Goal: Task Accomplishment & Management: Complete application form

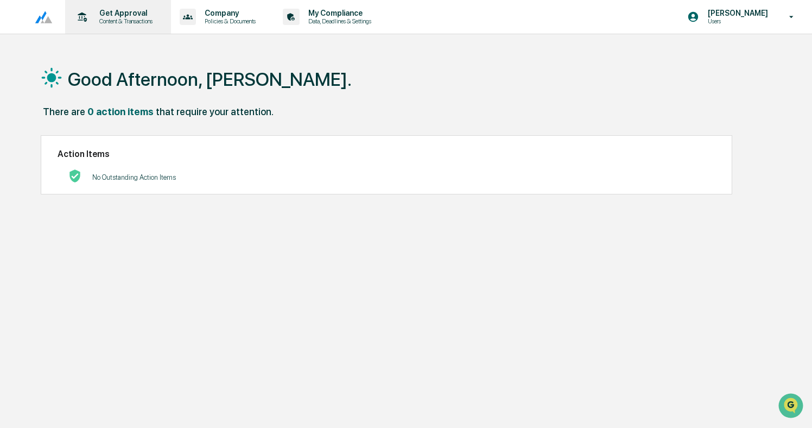
click at [121, 16] on p "Get Approval" at bounding box center [124, 13] width 67 height 9
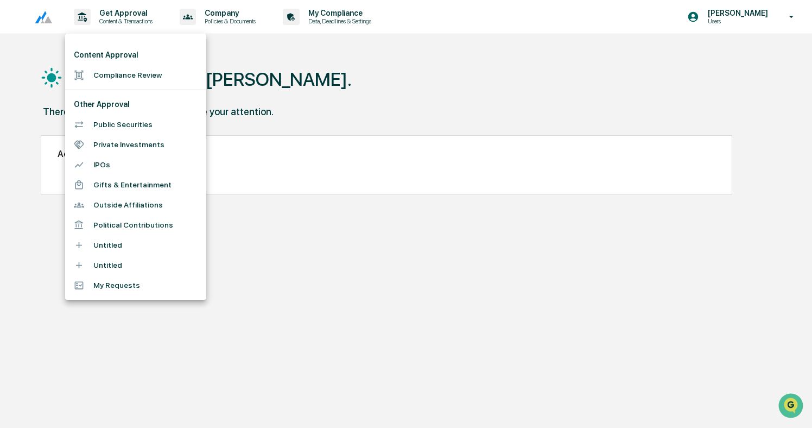
click at [130, 72] on li "Compliance Review" at bounding box center [135, 75] width 141 height 20
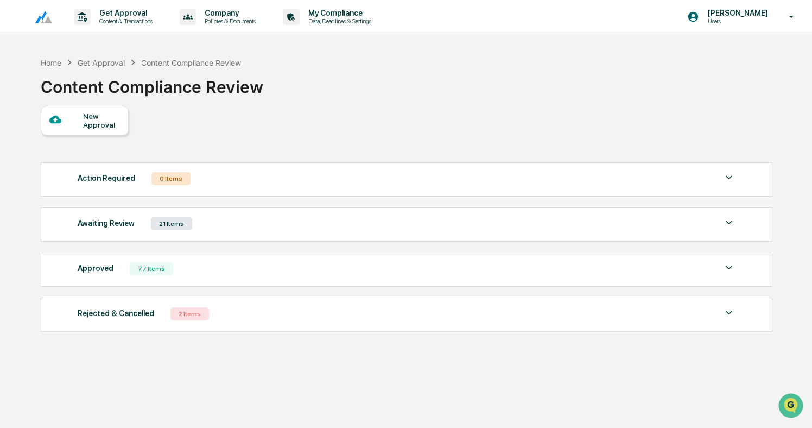
click at [102, 117] on div "New Approval" at bounding box center [101, 120] width 36 height 17
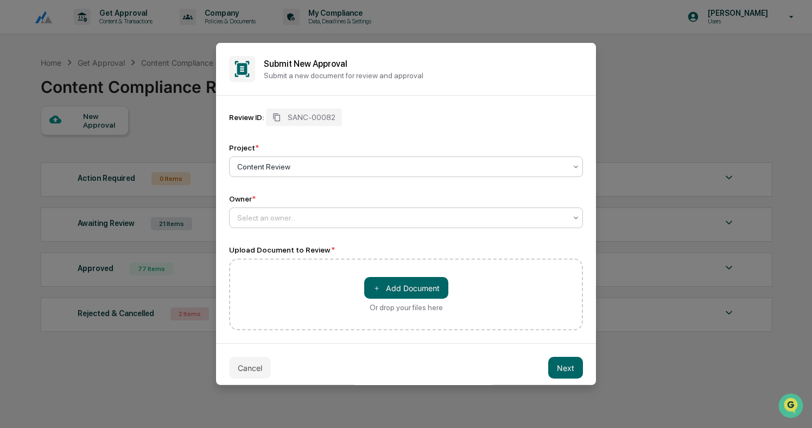
click at [301, 214] on div at bounding box center [401, 217] width 329 height 11
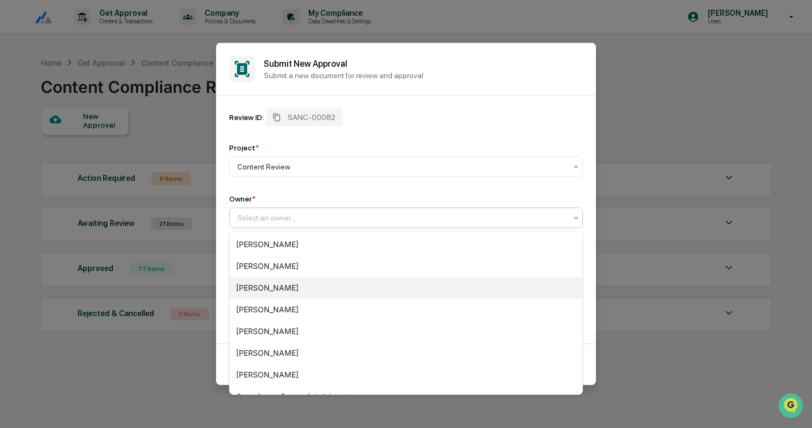
click at [277, 284] on div "[PERSON_NAME]" at bounding box center [406, 288] width 353 height 22
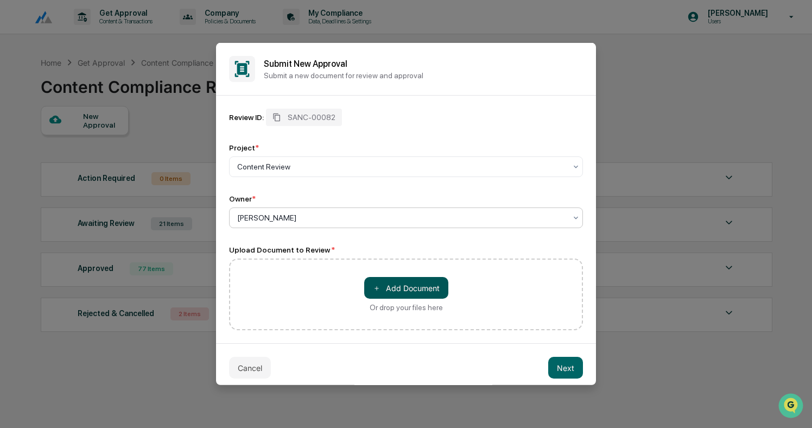
click at [408, 292] on button "＋ Add Document" at bounding box center [406, 288] width 84 height 22
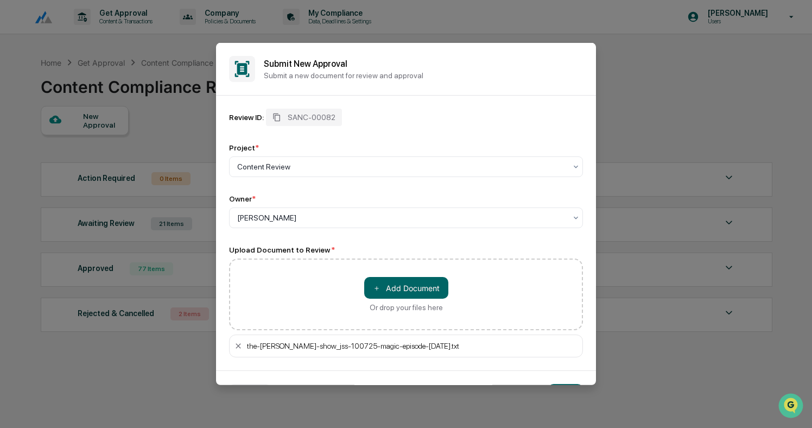
scroll to position [34, 0]
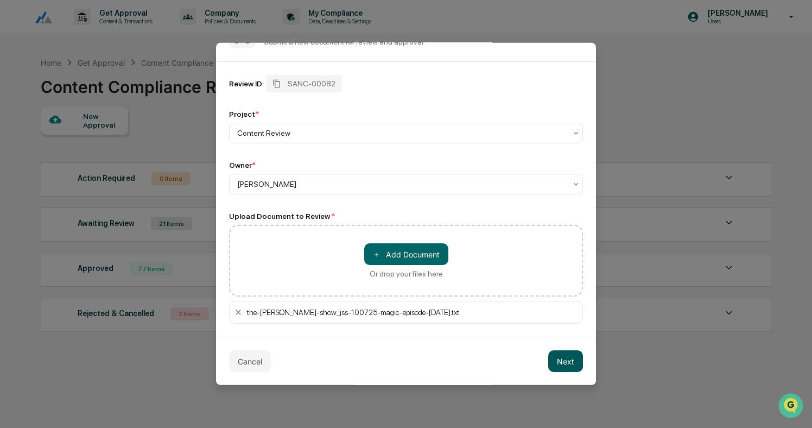
click at [567, 362] on button "Next" at bounding box center [565, 361] width 35 height 22
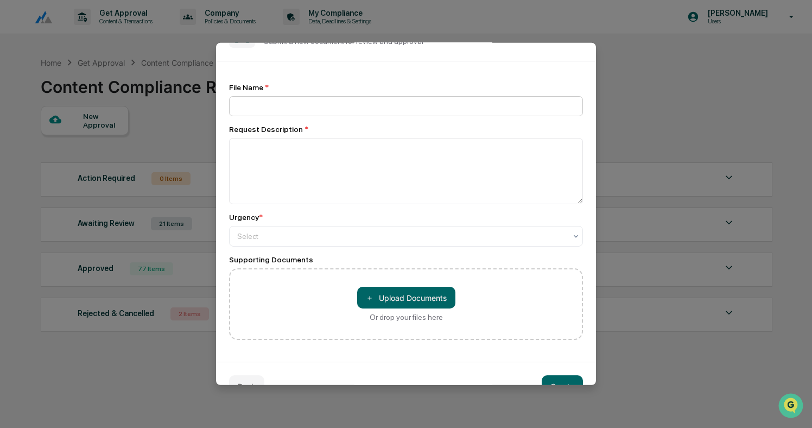
scroll to position [0, 0]
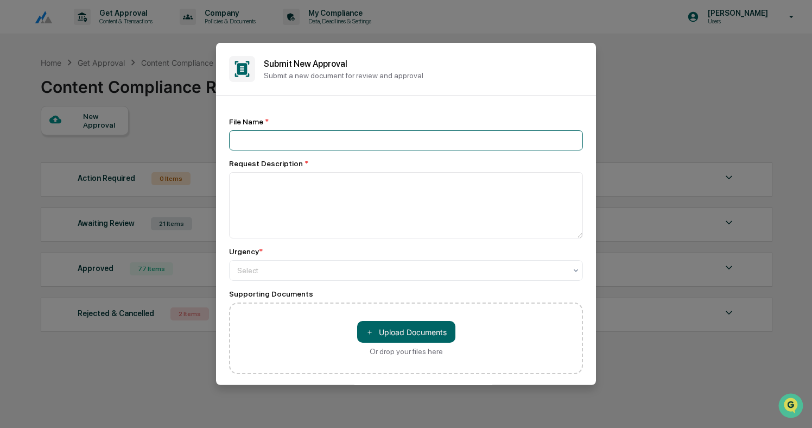
click at [299, 136] on input at bounding box center [406, 140] width 354 height 20
type input "**********"
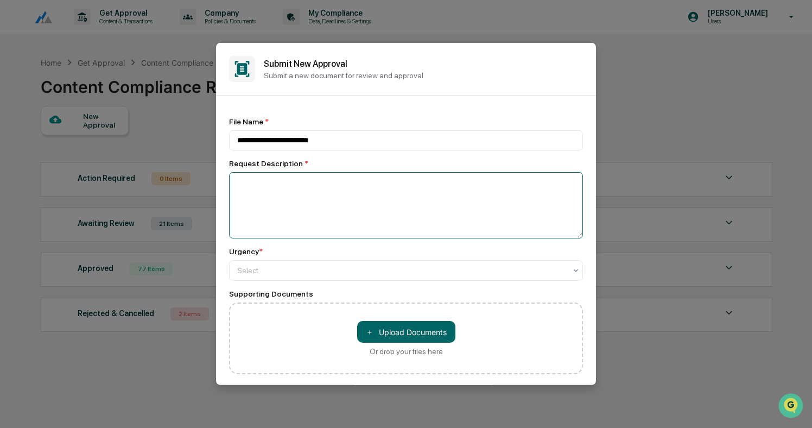
click at [301, 200] on textarea at bounding box center [406, 205] width 354 height 66
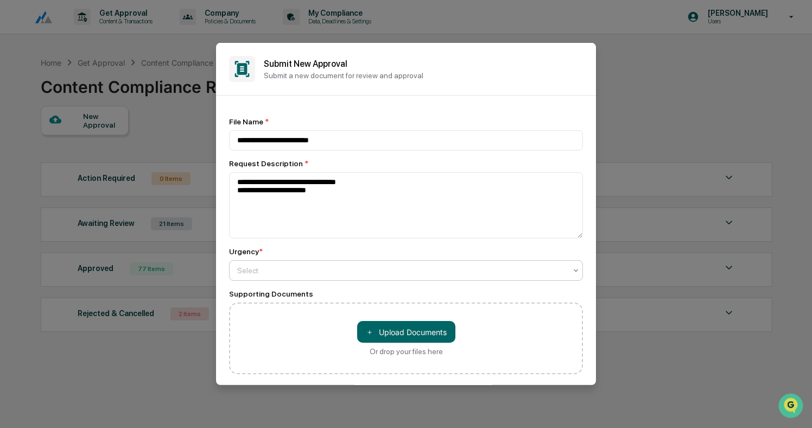
click at [315, 270] on div at bounding box center [401, 270] width 329 height 11
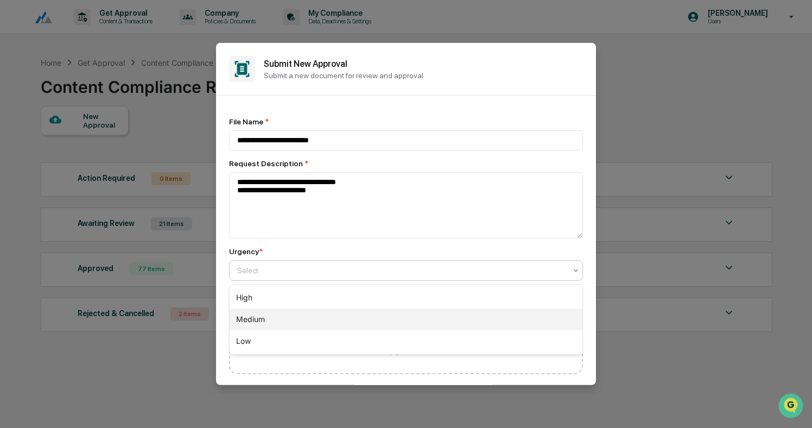
click at [284, 317] on div "Medium" at bounding box center [406, 319] width 353 height 22
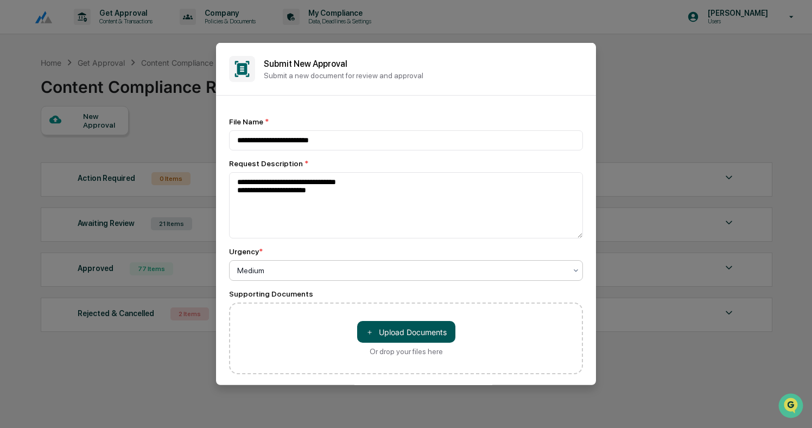
click at [428, 335] on button "＋ Upload Documents" at bounding box center [406, 332] width 98 height 22
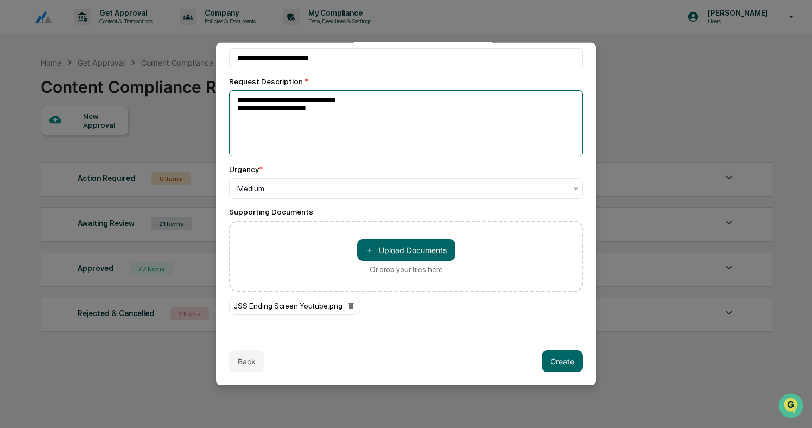
click at [318, 112] on textarea "**********" at bounding box center [406, 123] width 354 height 66
type textarea "**********"
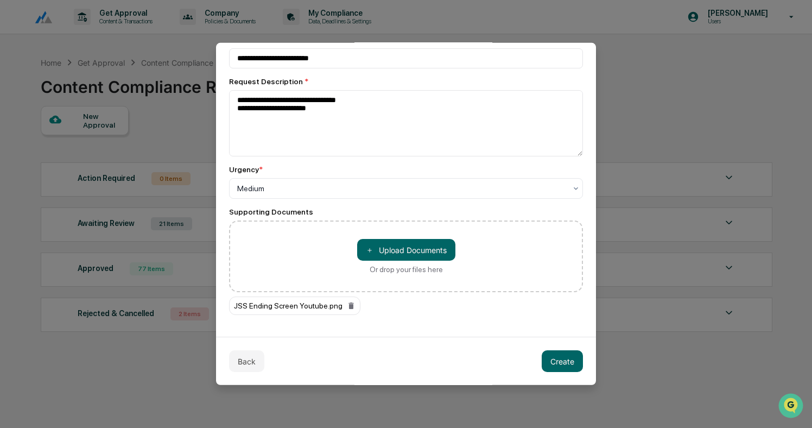
click at [556, 214] on div "Supporting Documents" at bounding box center [406, 211] width 354 height 9
click at [571, 364] on button "Create" at bounding box center [562, 361] width 41 height 22
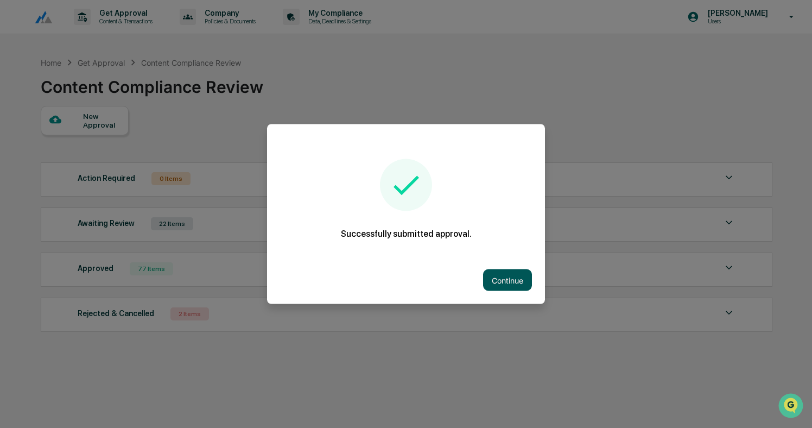
click at [517, 276] on button "Continue" at bounding box center [507, 280] width 49 height 22
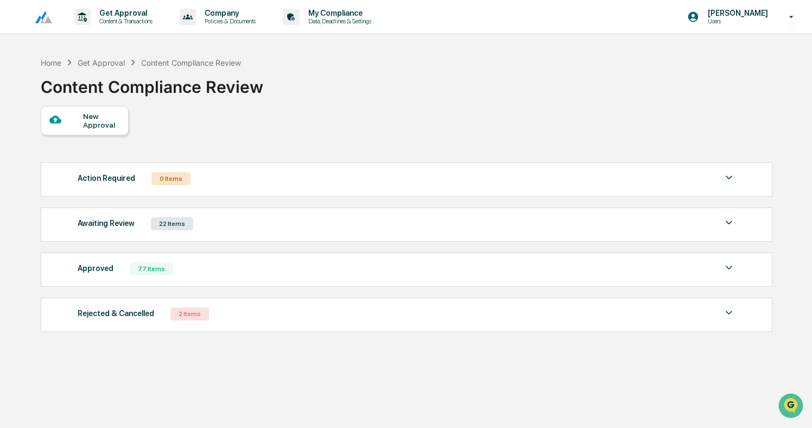
click at [262, 230] on div "Awaiting Review 22 Items" at bounding box center [407, 223] width 658 height 15
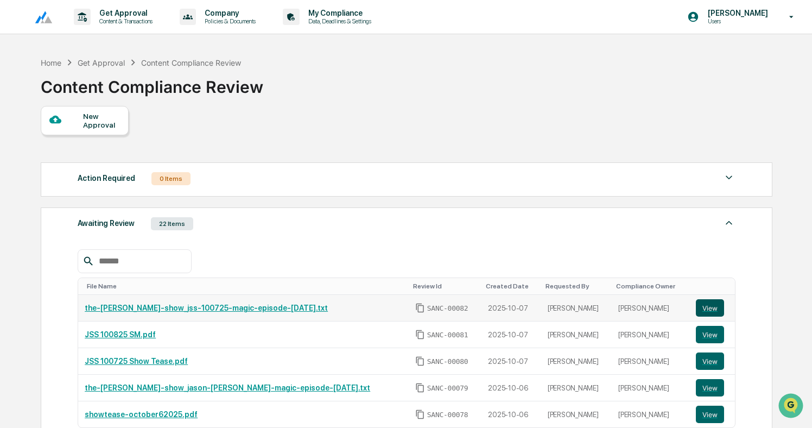
click at [708, 309] on button "View" at bounding box center [710, 307] width 28 height 17
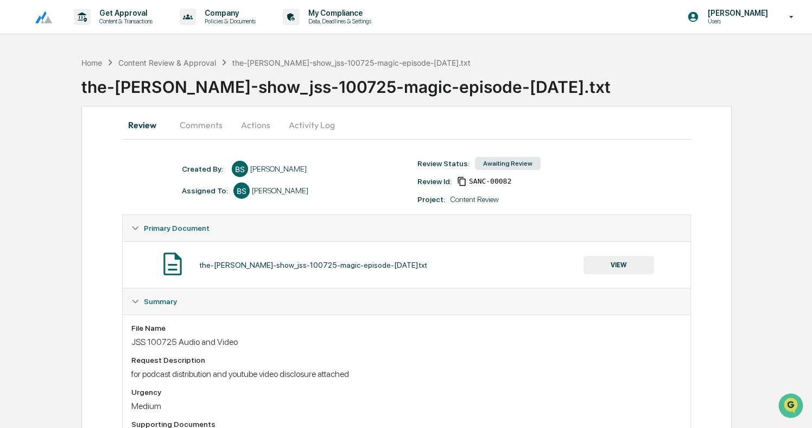
scroll to position [274, 0]
